Goal: Task Accomplishment & Management: Manage account settings

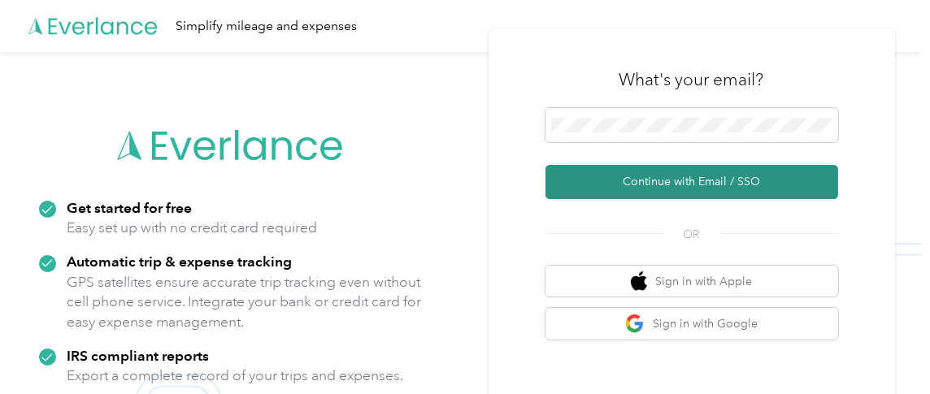
click at [638, 178] on button "Continue with Email / SSO" at bounding box center [692, 182] width 293 height 34
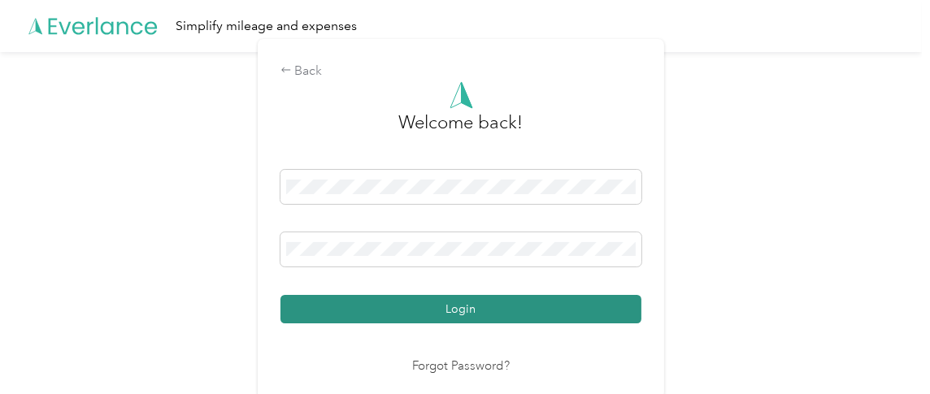
click at [433, 309] on button "Login" at bounding box center [461, 309] width 361 height 28
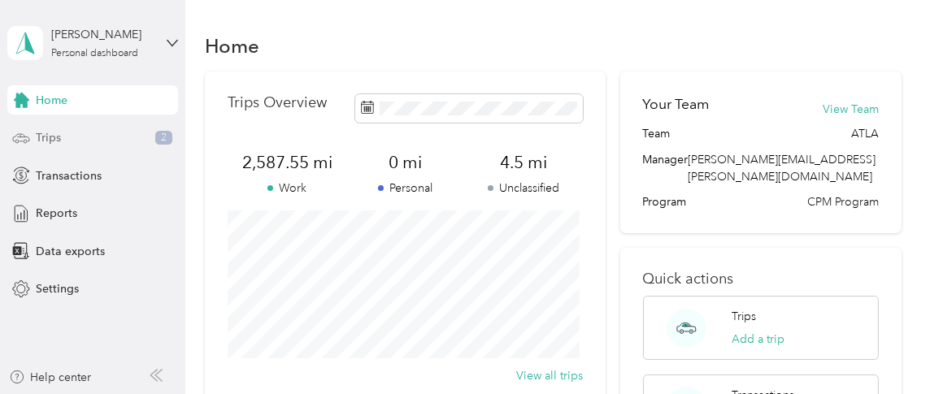
click at [120, 141] on div "Trips 2" at bounding box center [92, 138] width 171 height 29
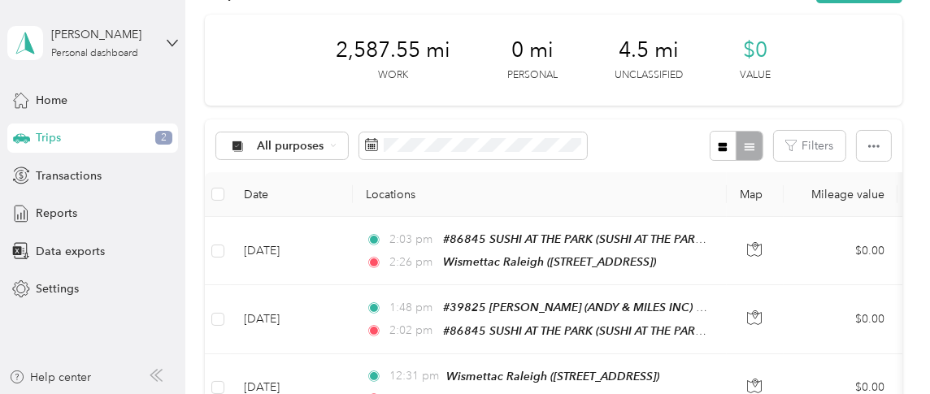
scroll to position [81, 0]
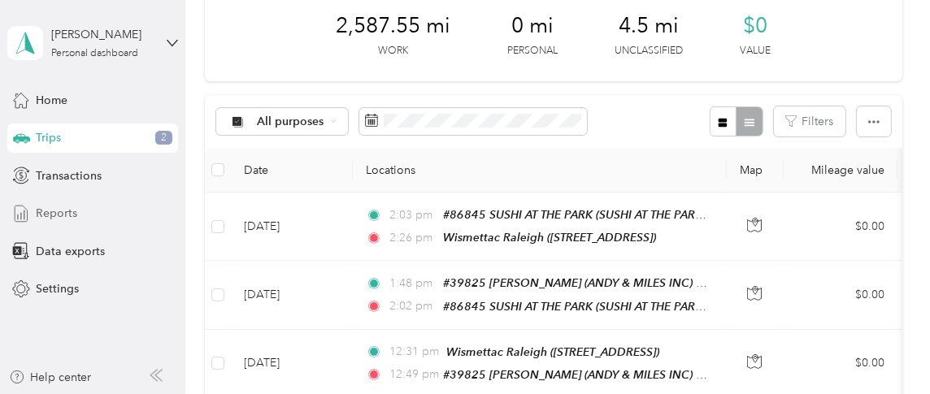
click at [57, 215] on span "Reports" at bounding box center [56, 213] width 41 height 17
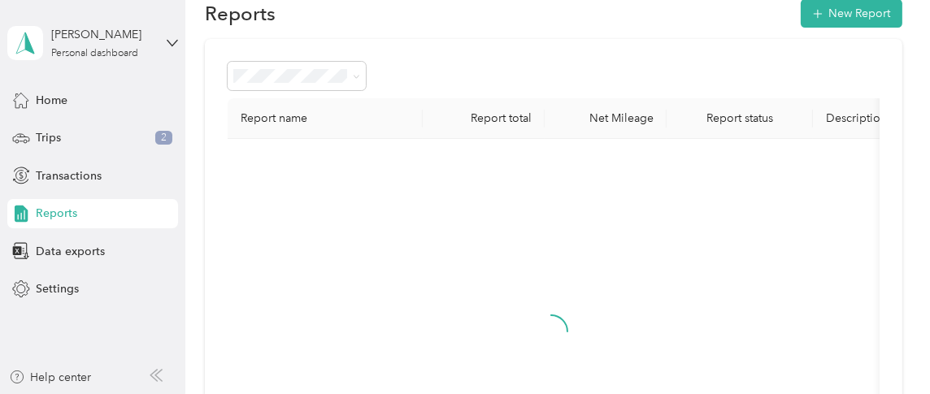
scroll to position [81, 0]
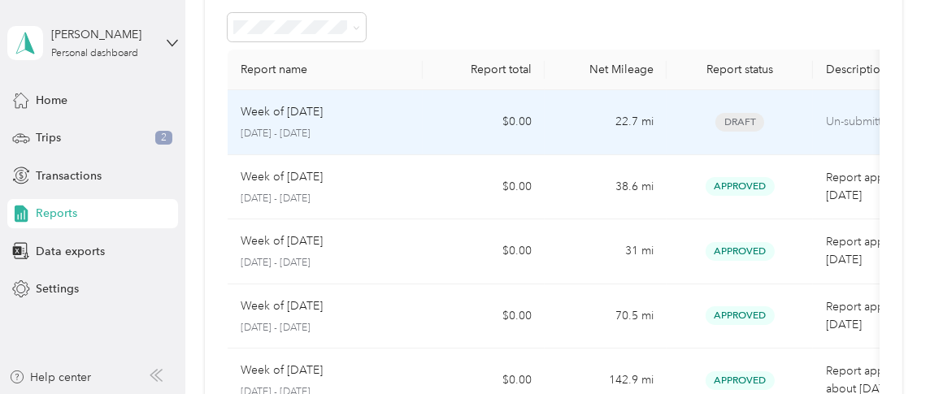
click at [418, 130] on td "Week of [DATE] [DATE] - [DATE]" at bounding box center [325, 122] width 195 height 65
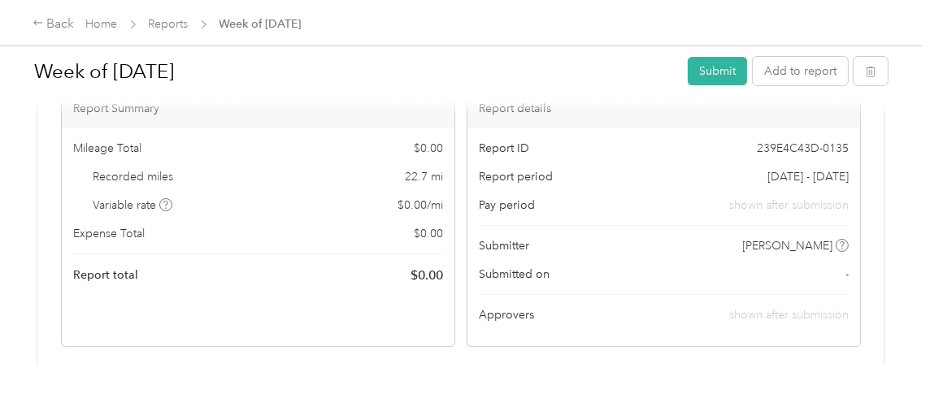
scroll to position [81, 0]
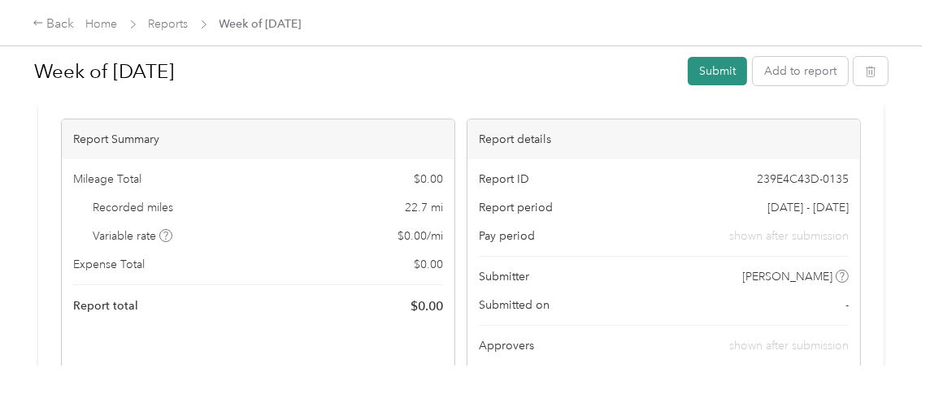
click at [705, 74] on button "Submit" at bounding box center [717, 71] width 59 height 28
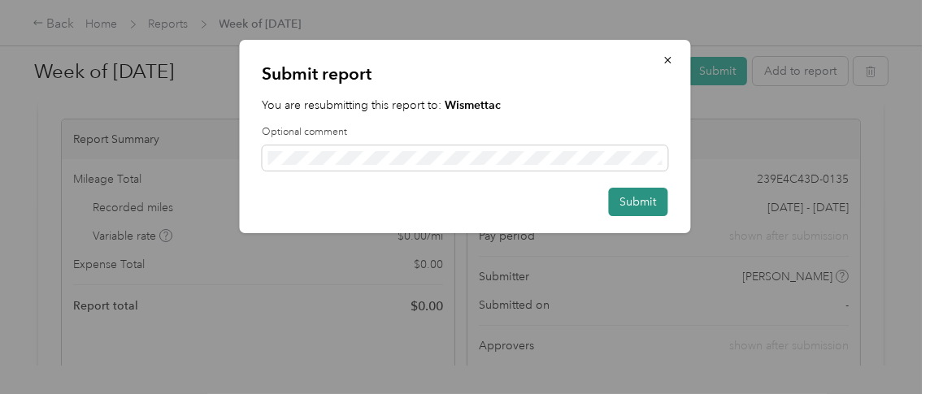
click at [622, 202] on button "Submit" at bounding box center [638, 202] width 59 height 28
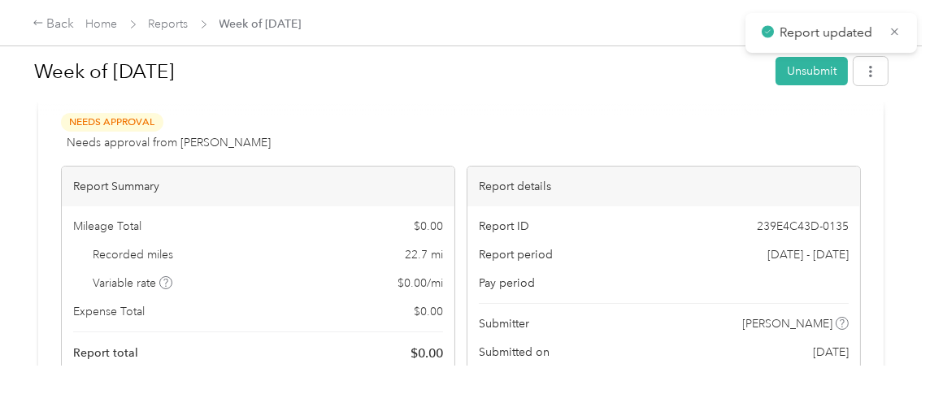
scroll to position [0, 0]
